Goal: Task Accomplishment & Management: Complete application form

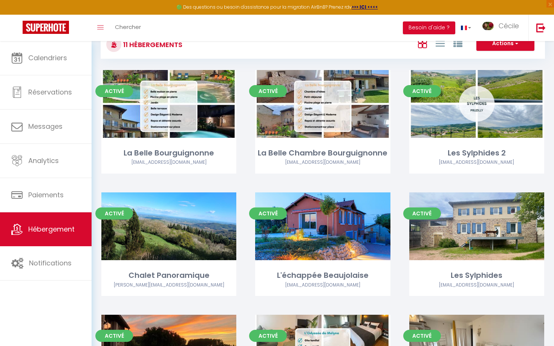
scroll to position [27, 0]
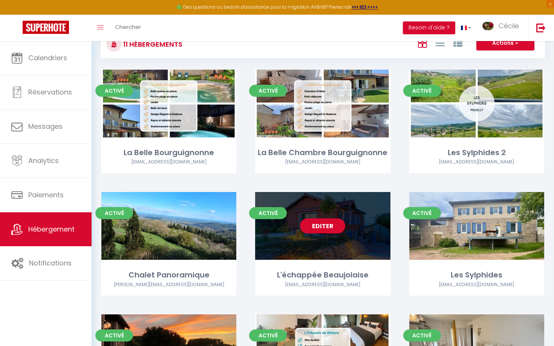
click at [287, 247] on div "Editer" at bounding box center [322, 226] width 135 height 68
select select "3"
select select "2"
select select "1"
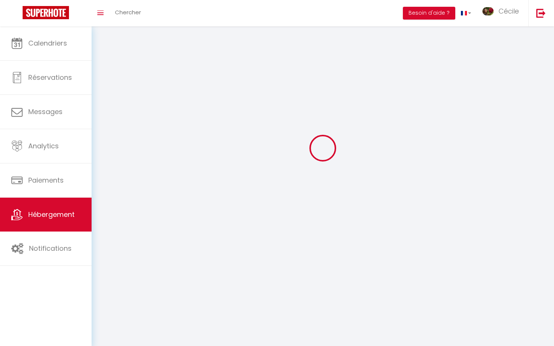
select select
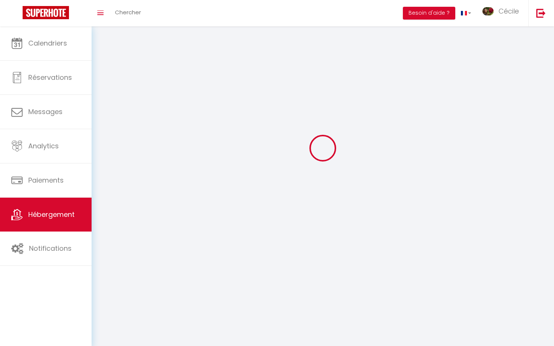
select select
checkbox input "false"
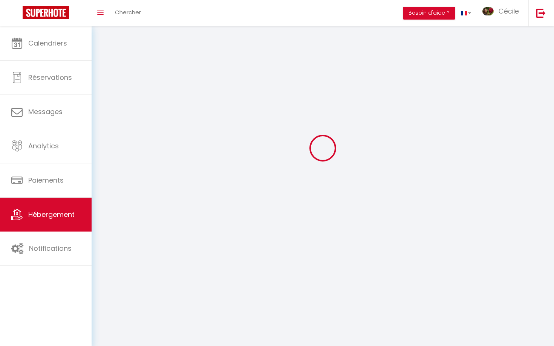
checkbox input "false"
select select
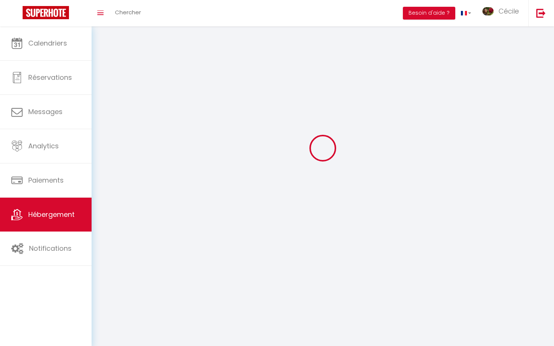
select select
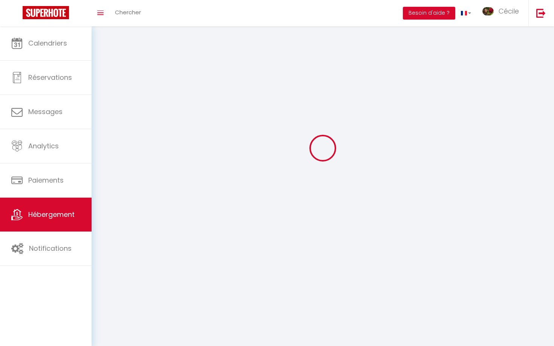
checkbox input "false"
select select
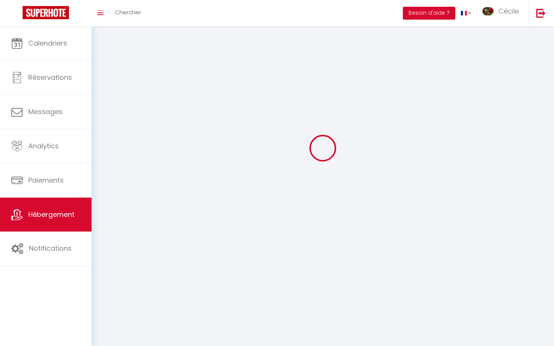
select select
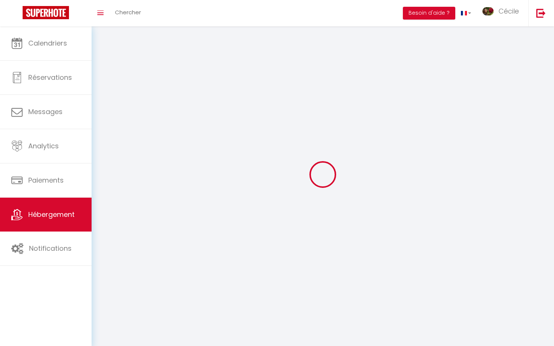
select select
checkbox input "false"
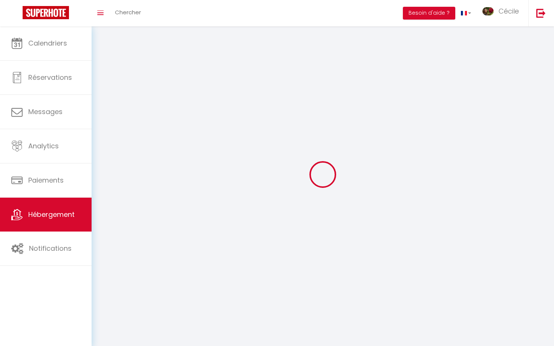
select select
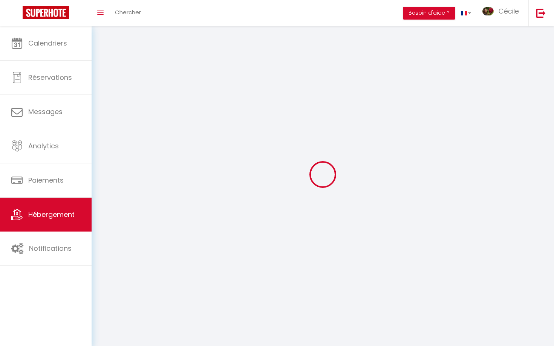
select select
checkbox input "false"
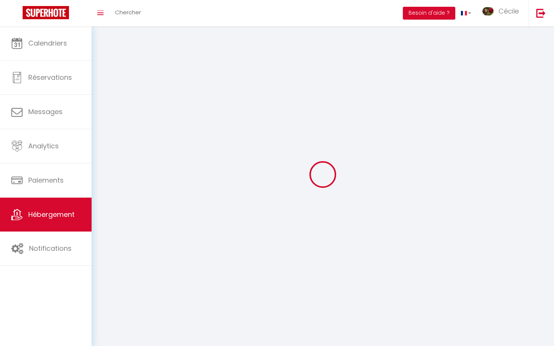
checkbox input "false"
select select
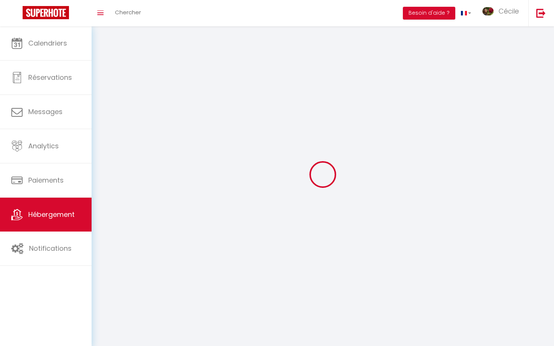
select select
checkbox input "false"
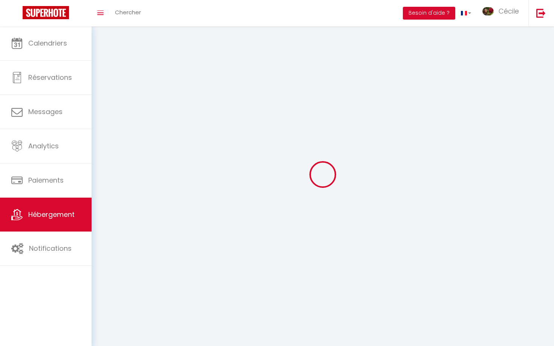
checkbox input "false"
select select
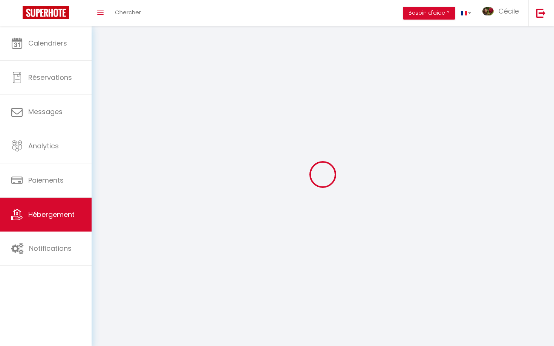
select select "28"
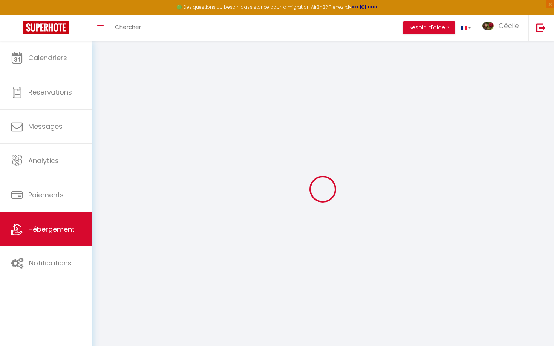
select select
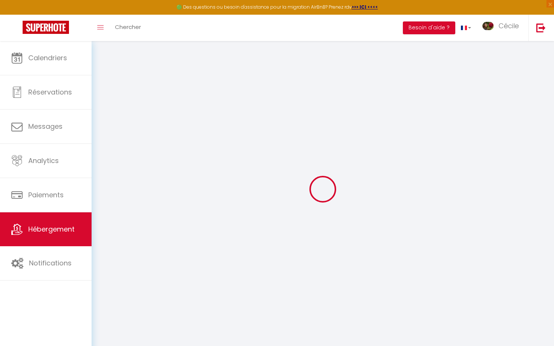
select select
checkbox input "false"
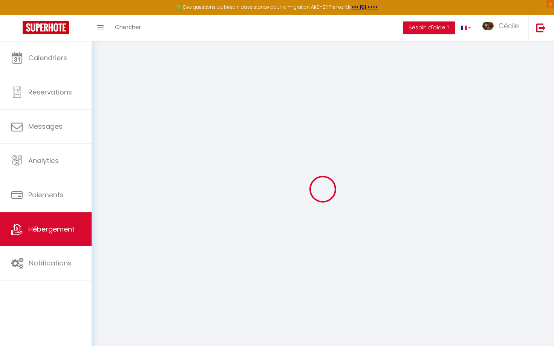
select select
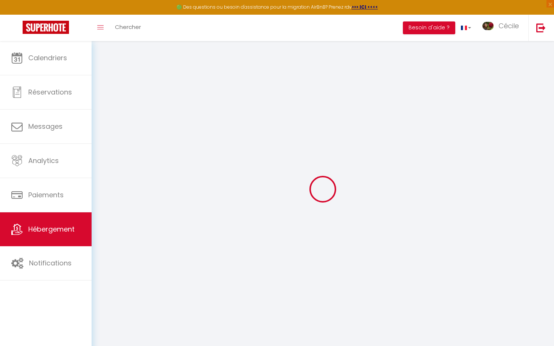
select select
checkbox input "false"
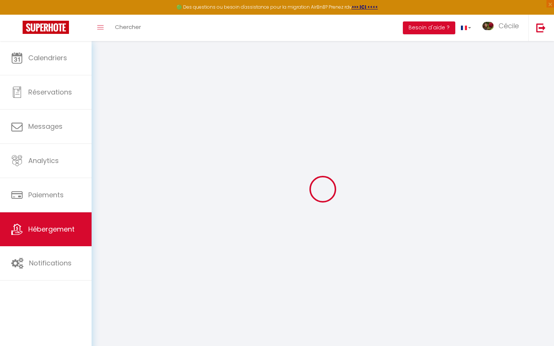
checkbox input "false"
select select
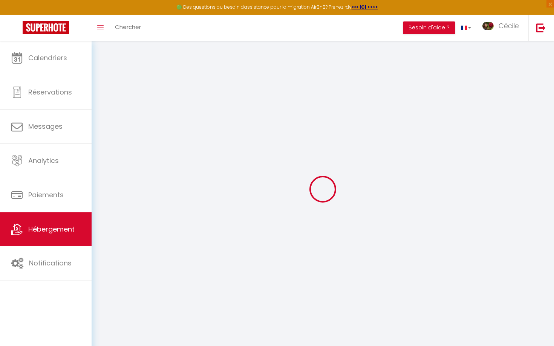
select select
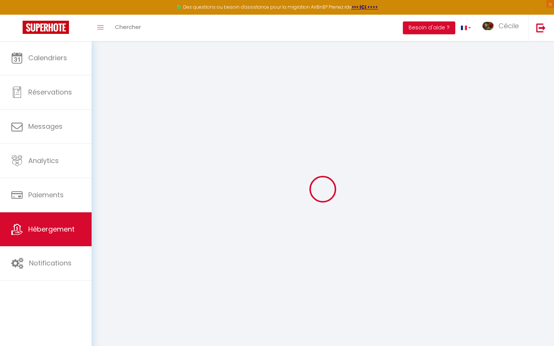
checkbox input "false"
select select
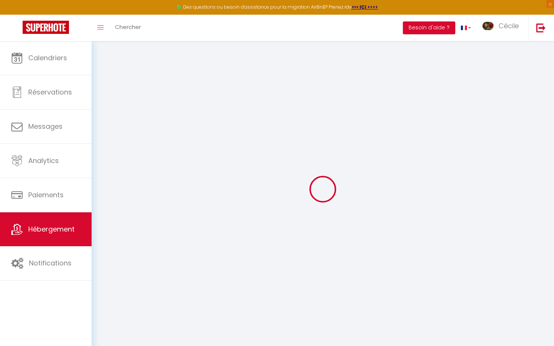
select select
type input "L'échappée Beaujolaise"
type input "[PERSON_NAME]"
type input "Perraud"
type input "[STREET_ADDRESS]"
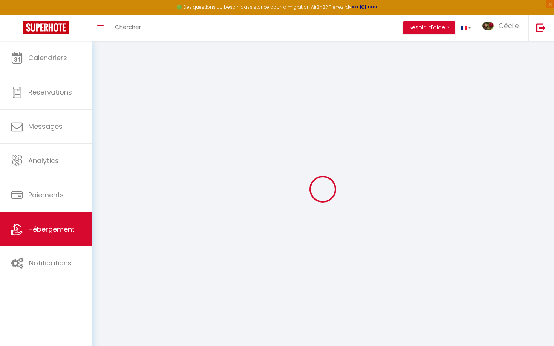
type input "69840"
type input "JULIENAS"
select select "houses"
select select "10"
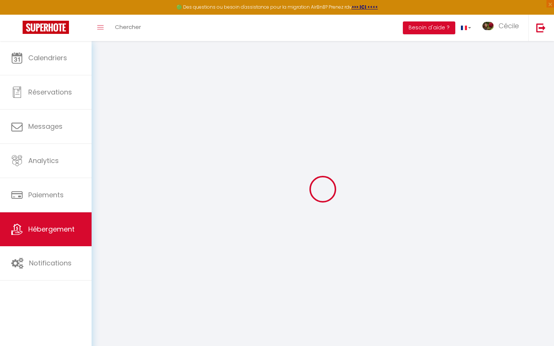
select select "5"
select select "4"
type input "370"
type input "180"
type input "500"
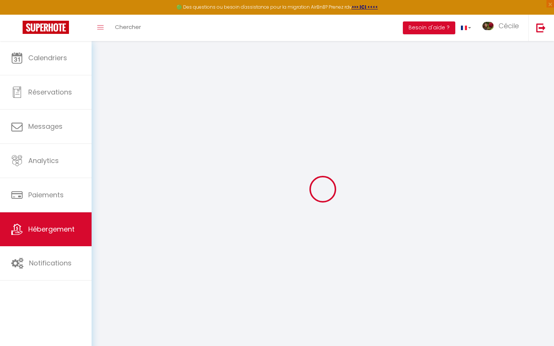
select select
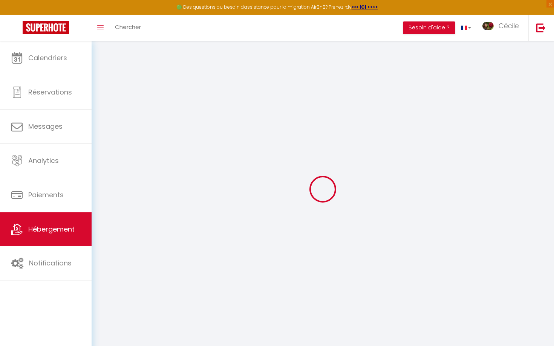
select select
type input "[STREET_ADDRESS]"
type input "69840"
type input "Juliénas"
type input "[EMAIL_ADDRESS][DOMAIN_NAME]"
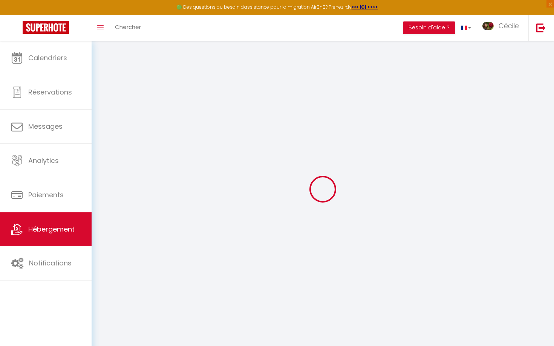
select select
checkbox input "false"
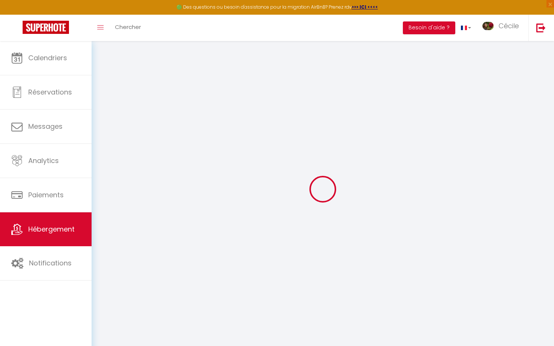
type input "25"
type input "180"
type input "0"
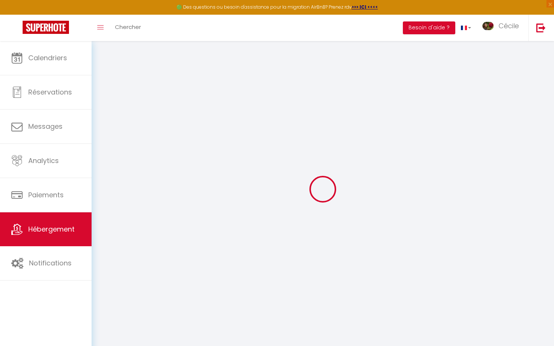
select select
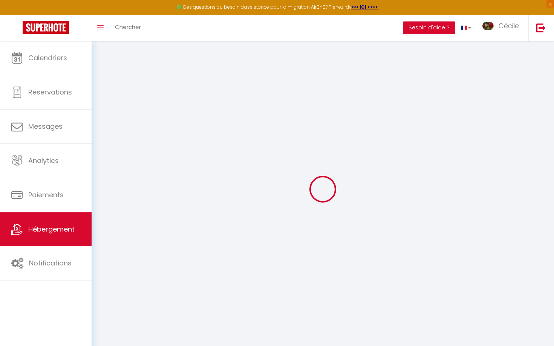
select select
checkbox input "false"
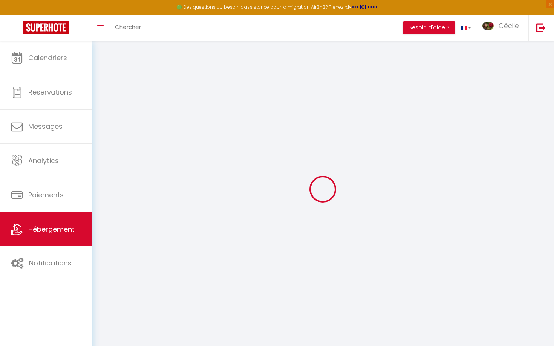
checkbox input "false"
select select
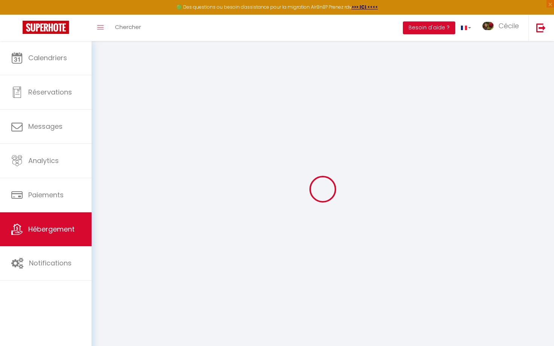
select select
checkbox input "false"
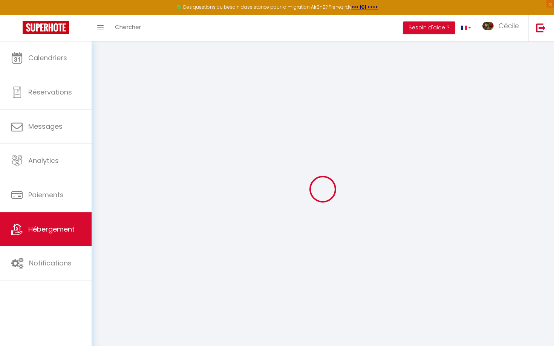
checkbox input "false"
select select
checkbox input "false"
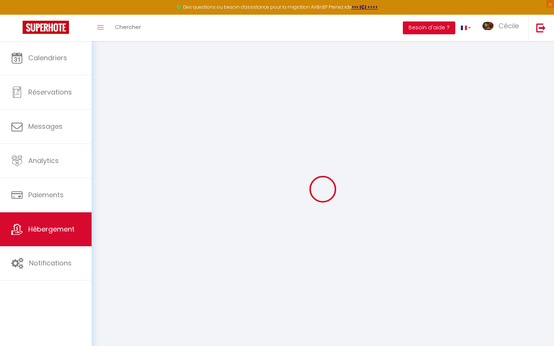
checkbox input "false"
select select "villa"
select select "17:00"
select select "23:00"
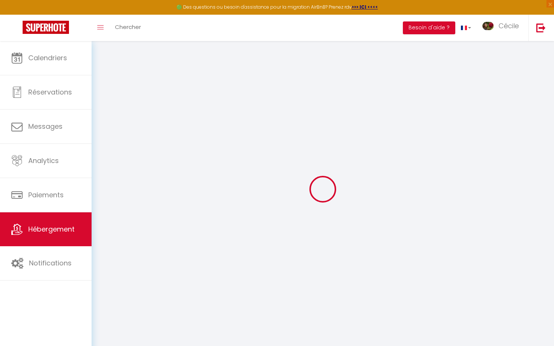
select select "11:00"
select select "30"
select select "120"
select select "10:00"
select select
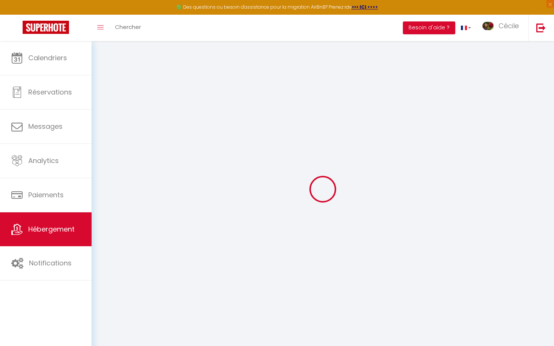
checkbox input "false"
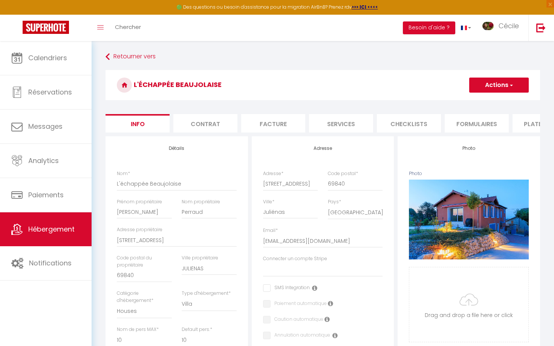
select select
checkbox input "false"
